Goal: Information Seeking & Learning: Learn about a topic

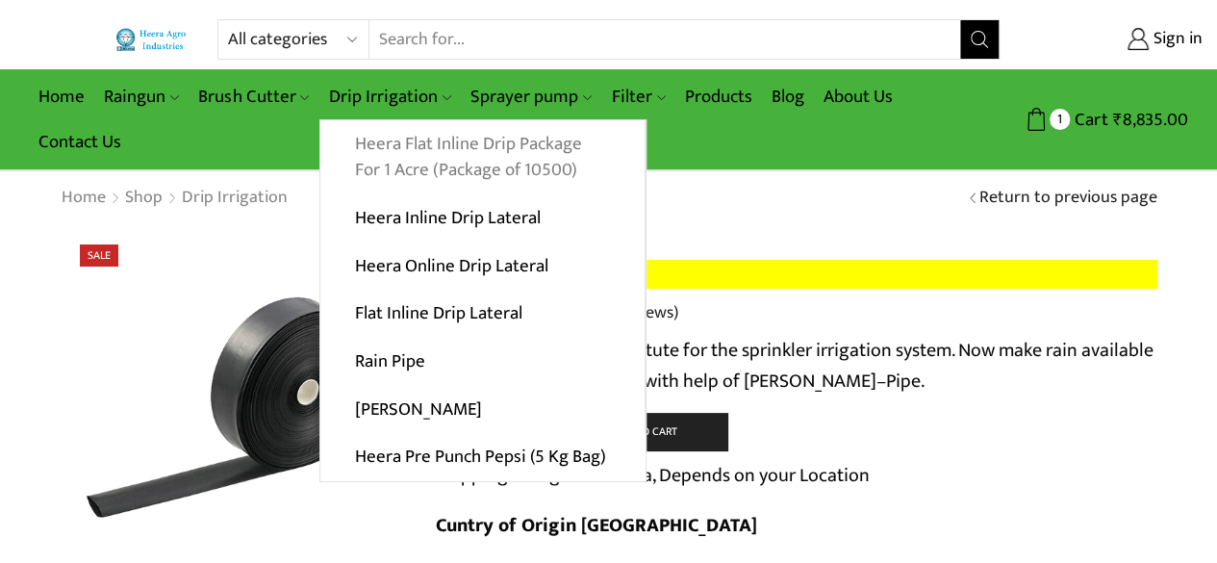
click at [394, 151] on link "Heera Flat Inline Drip Package For 1 Acre (Package of 10500)" at bounding box center [482, 157] width 324 height 74
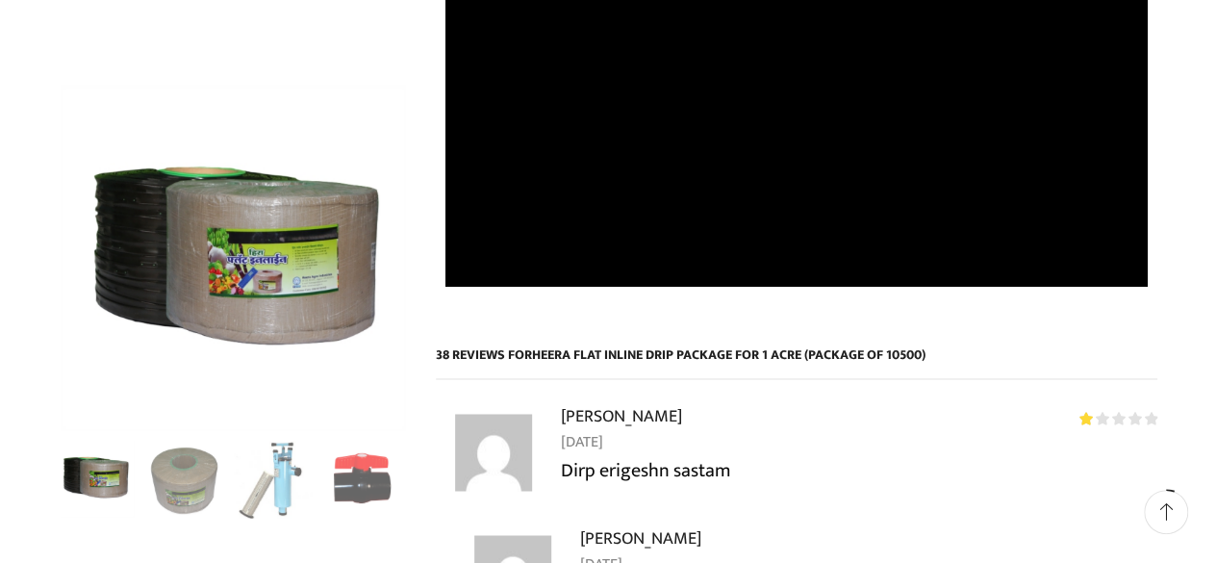
scroll to position [1443, 0]
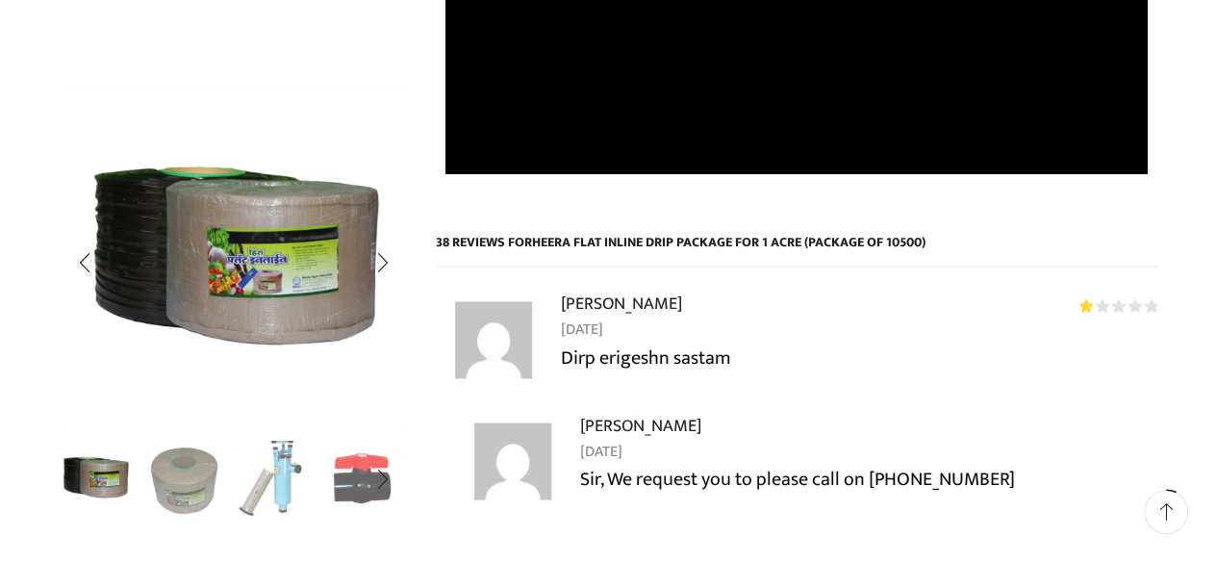
click at [276, 474] on img "3 / 10" at bounding box center [274, 478] width 80 height 80
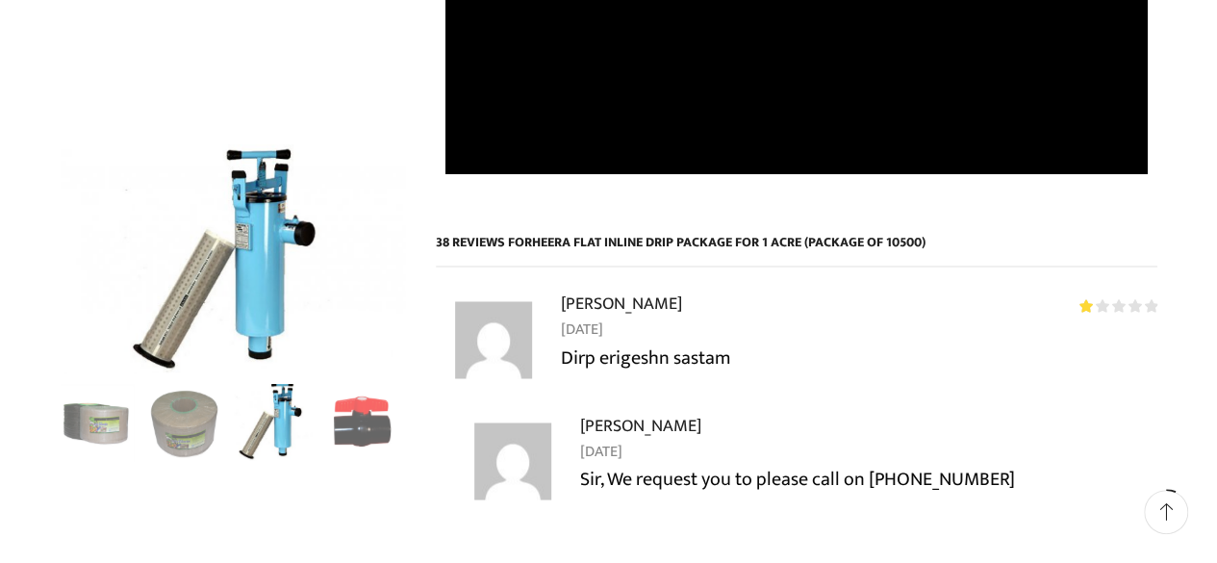
scroll to position [1346, 0]
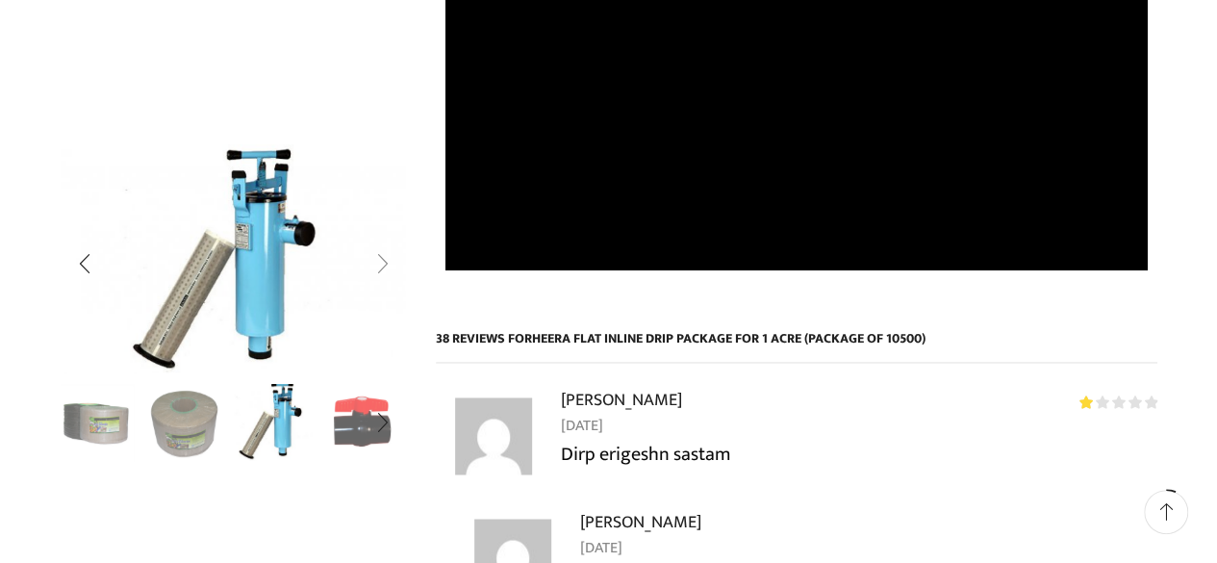
click at [388, 261] on div "Next slide" at bounding box center [382, 264] width 48 height 48
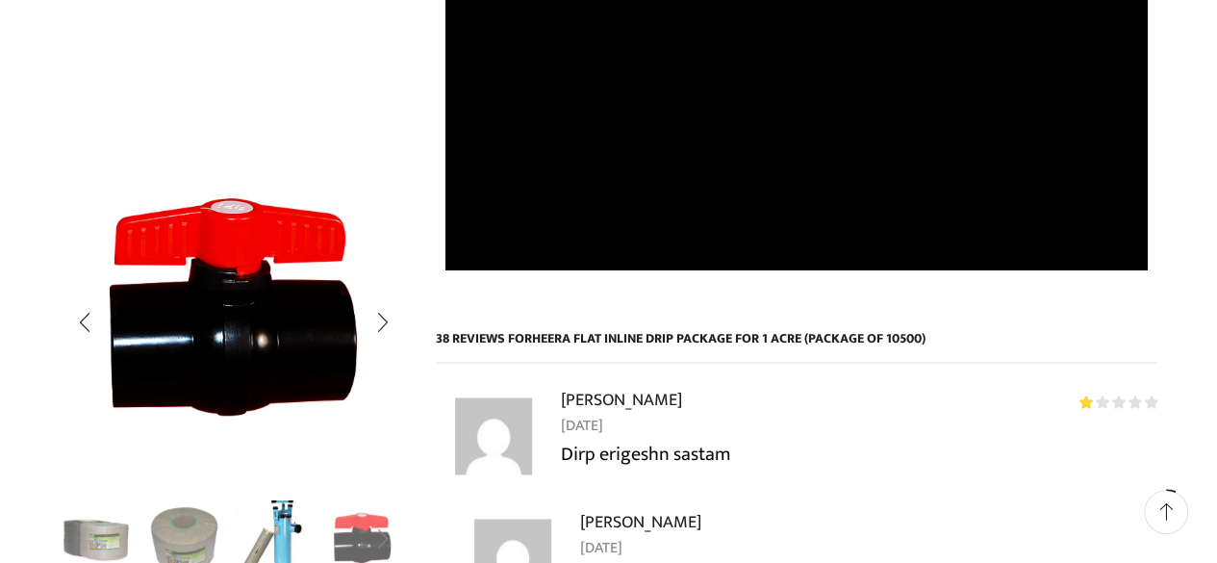
click at [371, 524] on div "Next slide" at bounding box center [382, 539] width 48 height 48
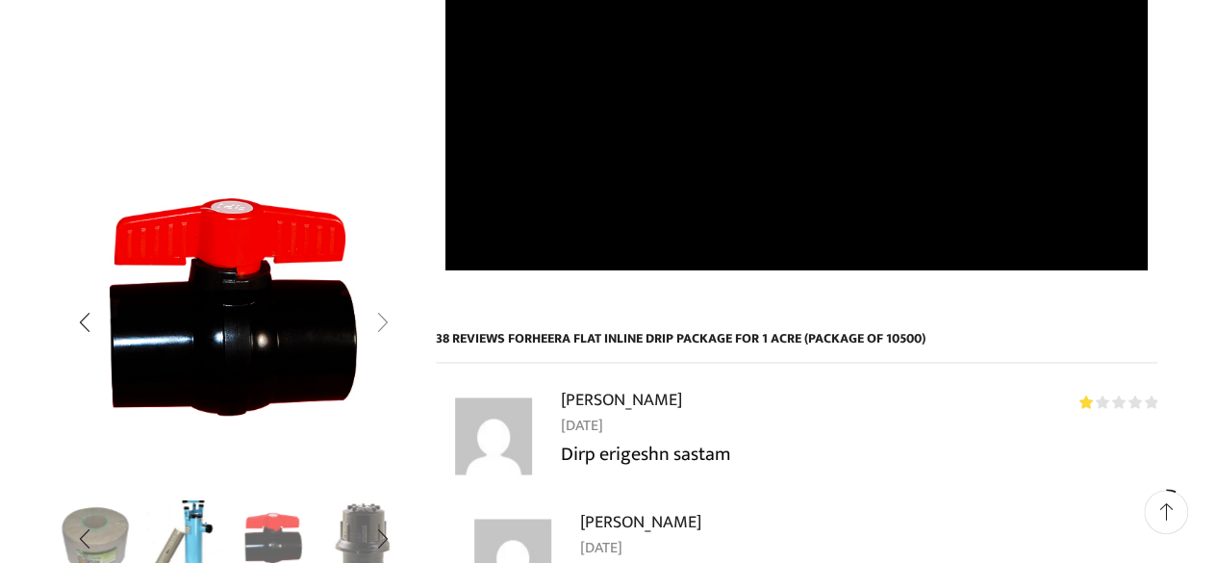
click at [390, 317] on div "Next slide" at bounding box center [382, 322] width 48 height 48
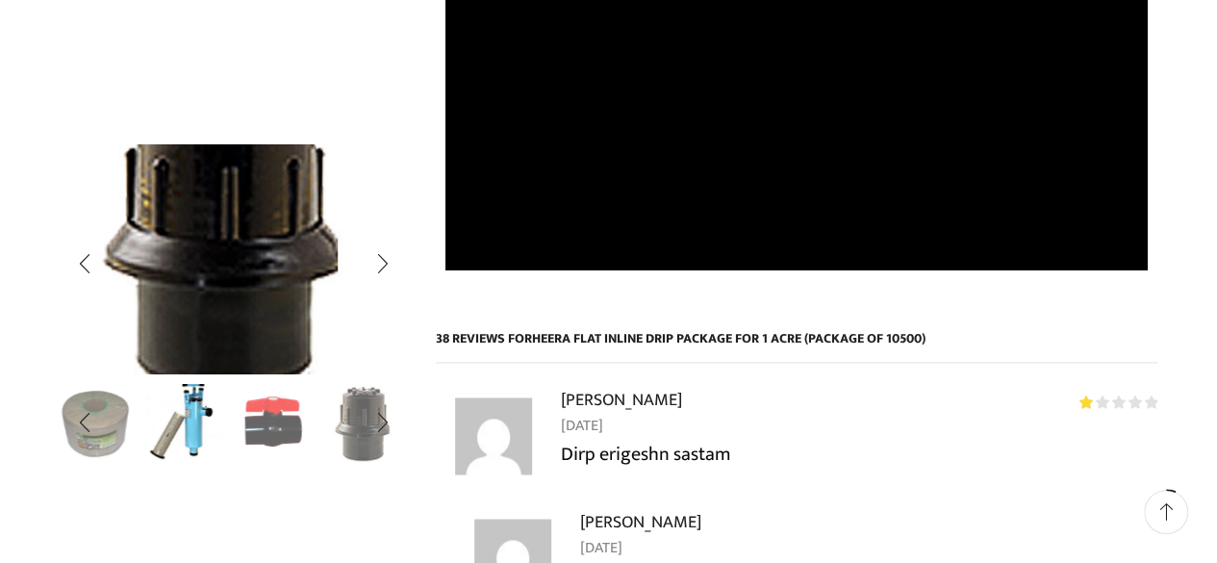
click at [389, 318] on img "5 / 10" at bounding box center [221, 231] width 514 height 341
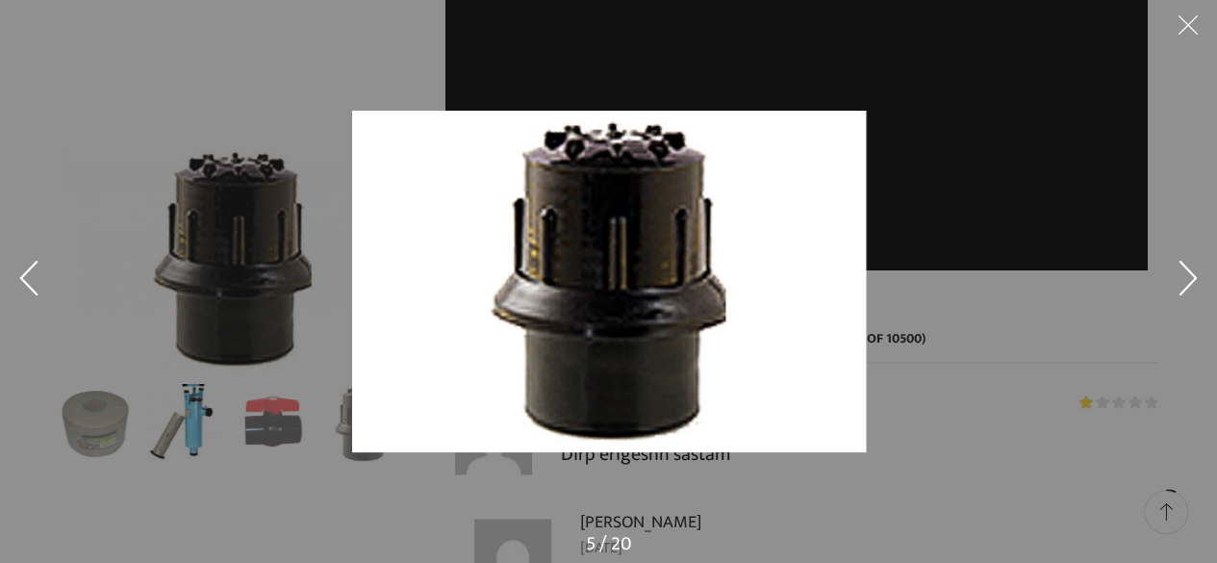
click at [1194, 278] on button at bounding box center [1188, 282] width 58 height 96
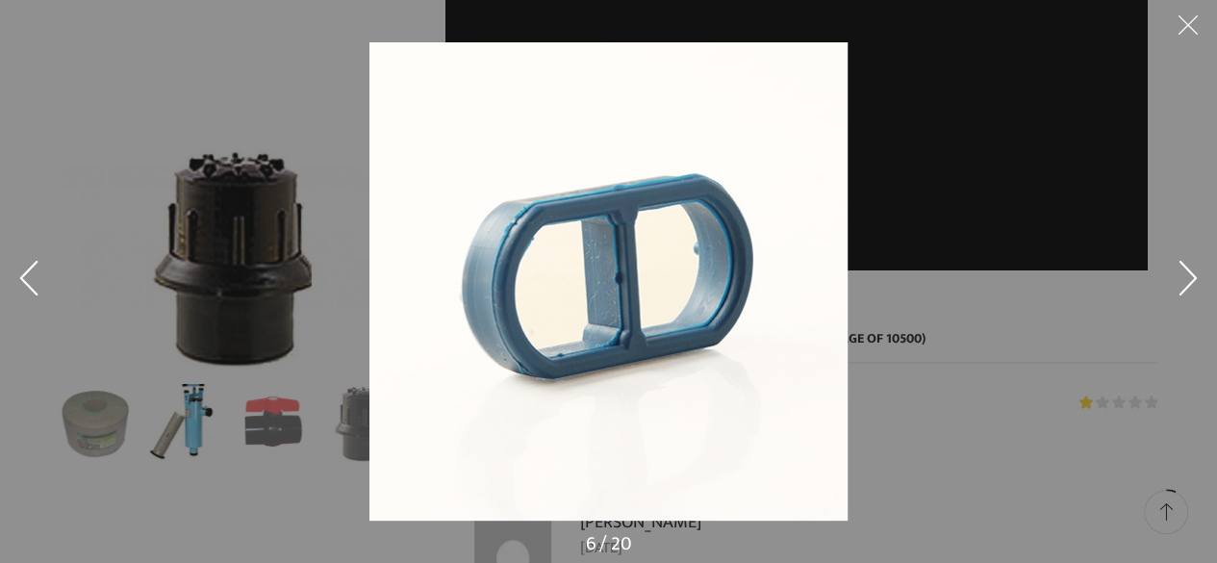
click at [1191, 278] on button at bounding box center [1188, 282] width 58 height 96
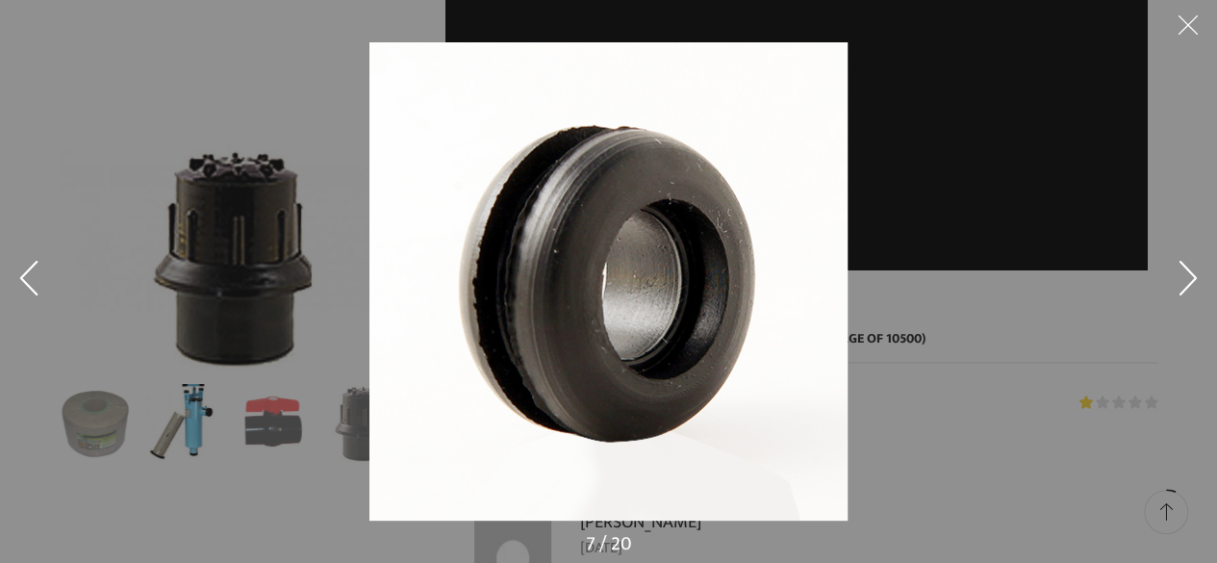
click at [1186, 282] on button at bounding box center [1188, 282] width 58 height 96
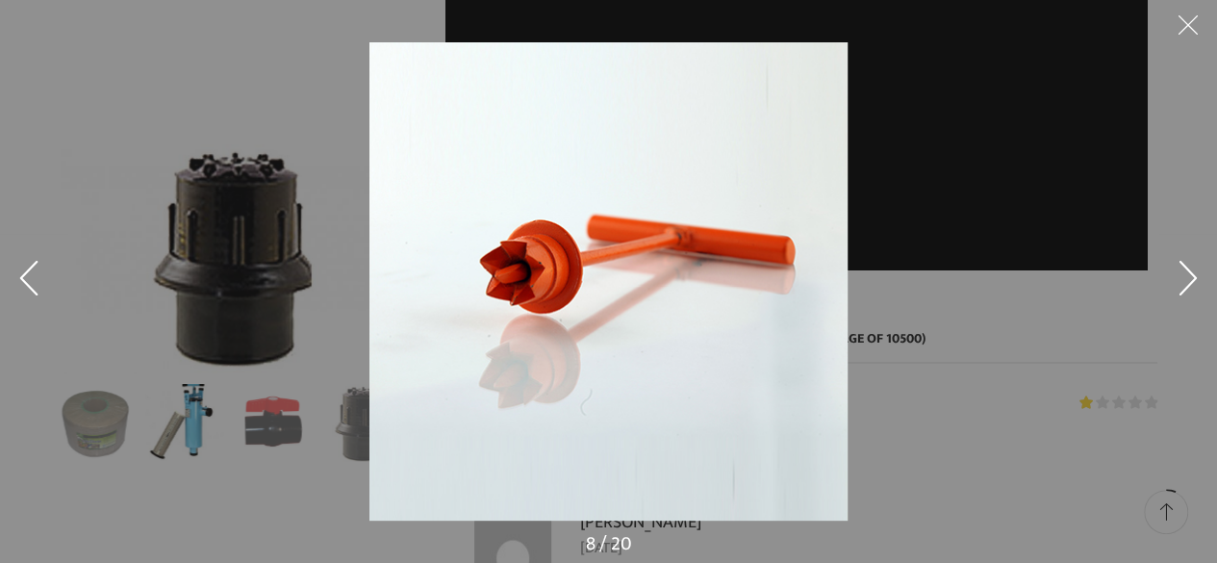
click at [1185, 284] on button at bounding box center [1188, 282] width 58 height 96
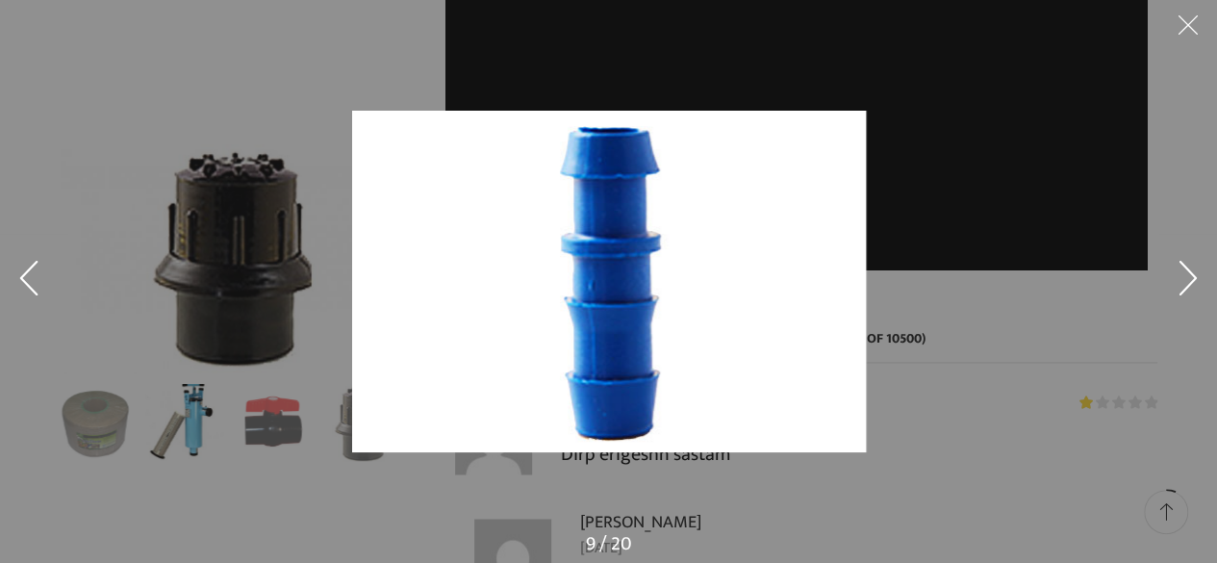
click at [1178, 284] on button at bounding box center [1188, 282] width 58 height 96
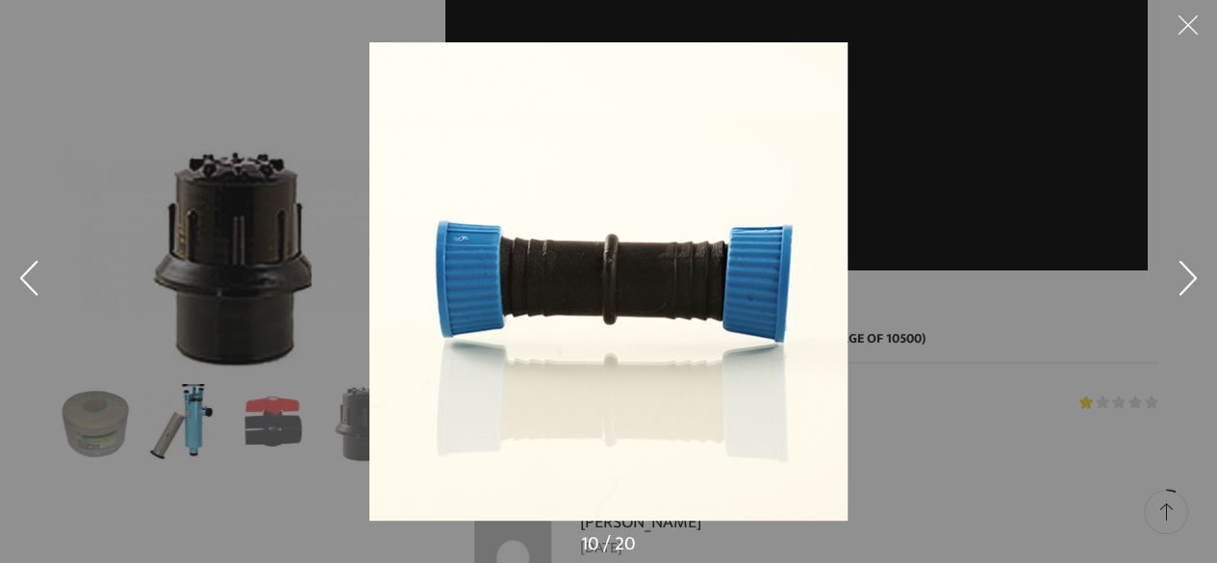
click at [1185, 271] on button at bounding box center [1188, 282] width 58 height 96
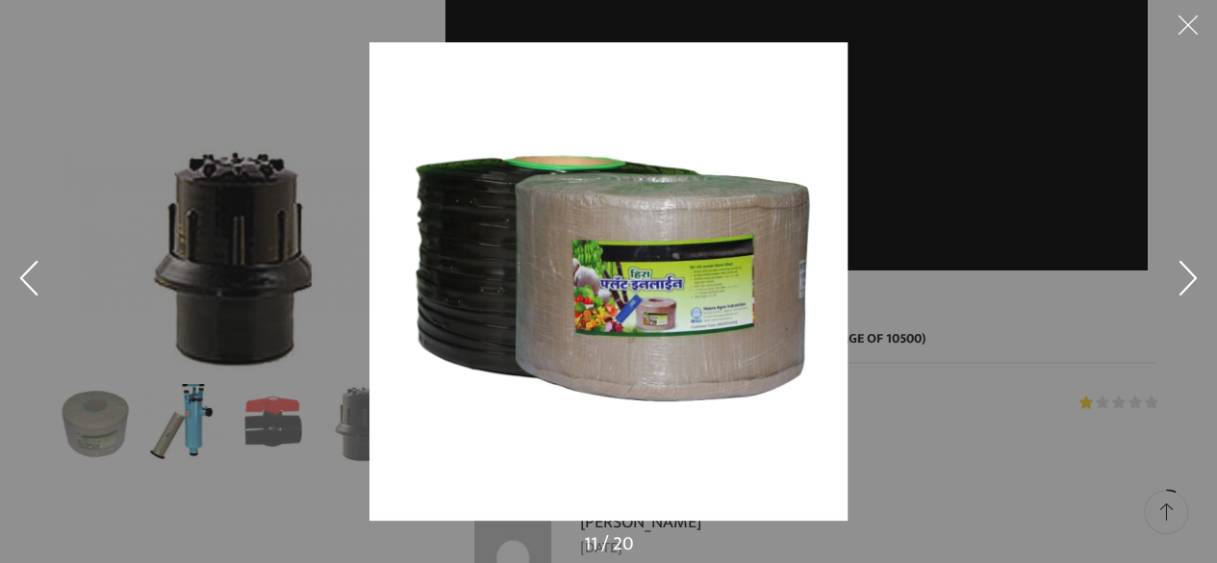
click at [1185, 271] on button at bounding box center [1188, 282] width 58 height 96
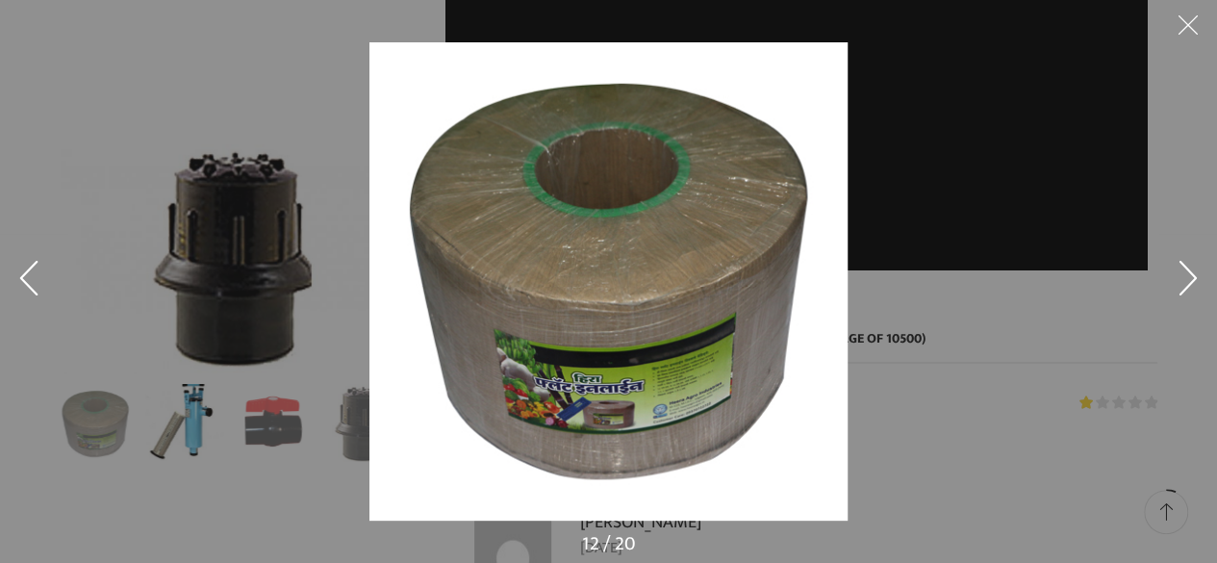
click at [1181, 271] on button at bounding box center [1188, 282] width 58 height 96
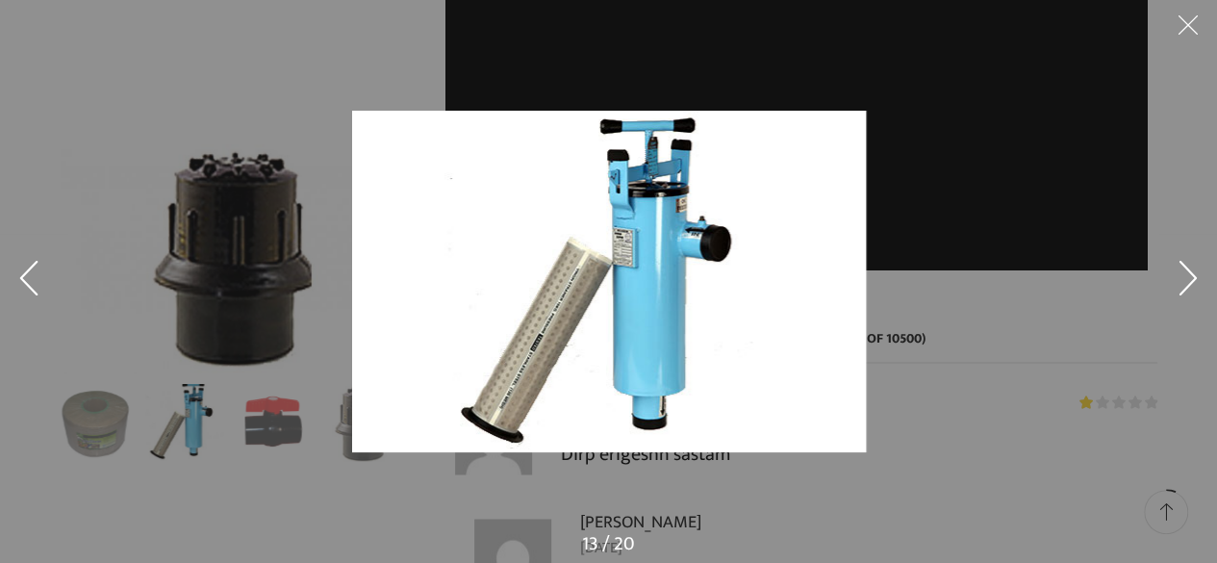
click at [1179, 268] on button at bounding box center [1188, 282] width 58 height 96
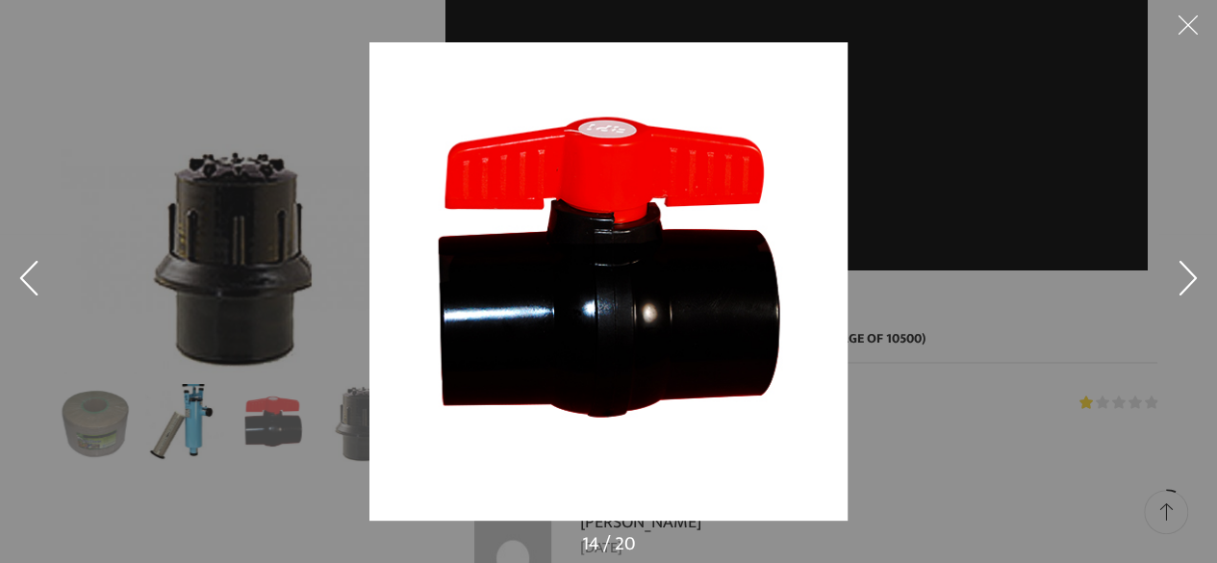
click at [1171, 269] on button at bounding box center [1188, 282] width 58 height 96
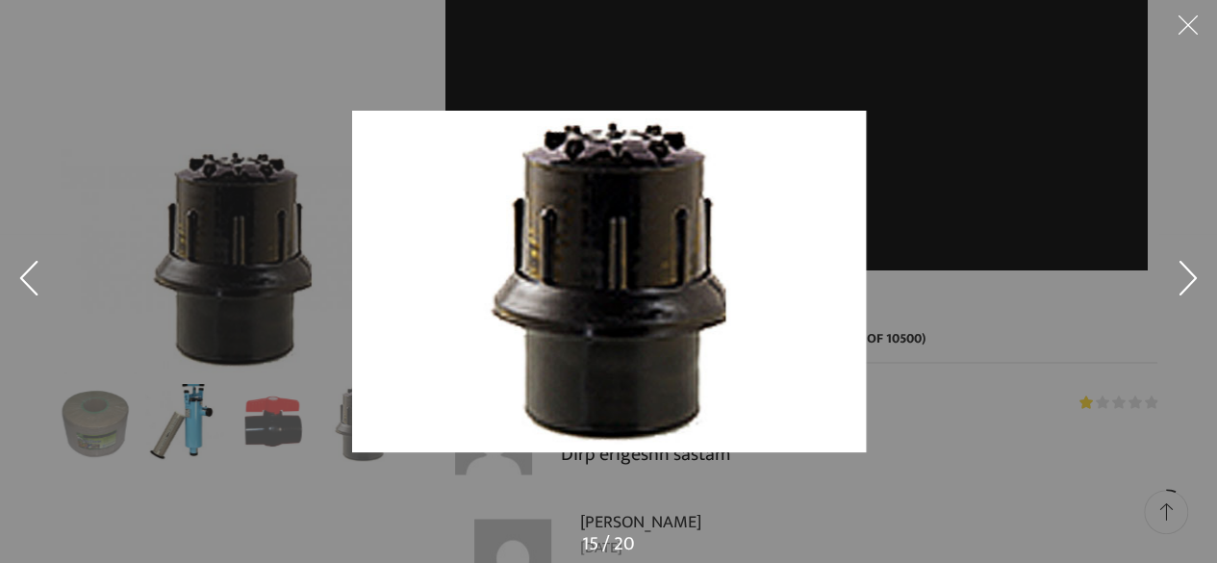
click at [1162, 270] on button at bounding box center [1188, 282] width 58 height 96
